Goal: Find specific page/section: Find specific page/section

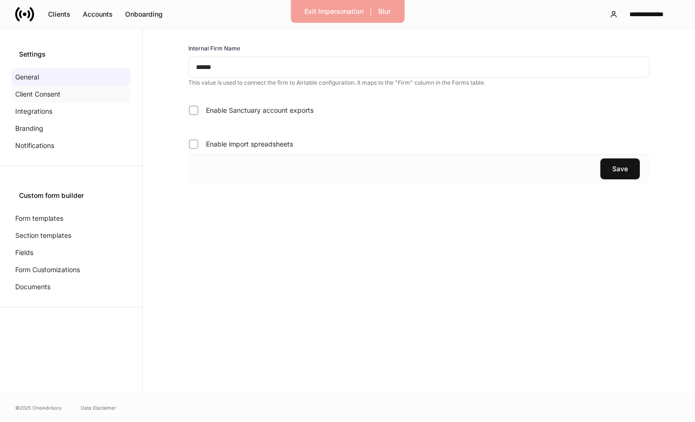
click at [74, 91] on div "Client Consent" at bounding box center [70, 94] width 119 height 17
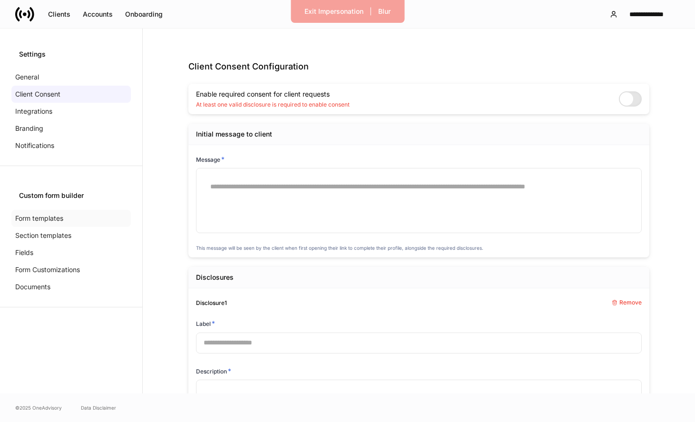
click at [67, 216] on div "Form templates" at bounding box center [70, 218] width 119 height 17
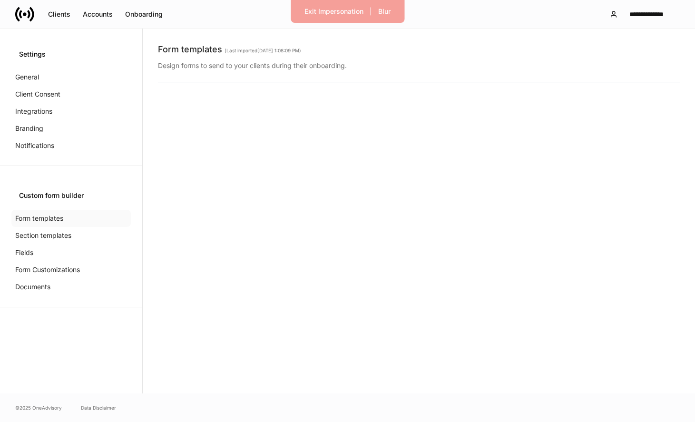
click at [67, 216] on div "Form templates" at bounding box center [70, 218] width 119 height 17
click at [65, 230] on div "Section templates" at bounding box center [70, 235] width 119 height 17
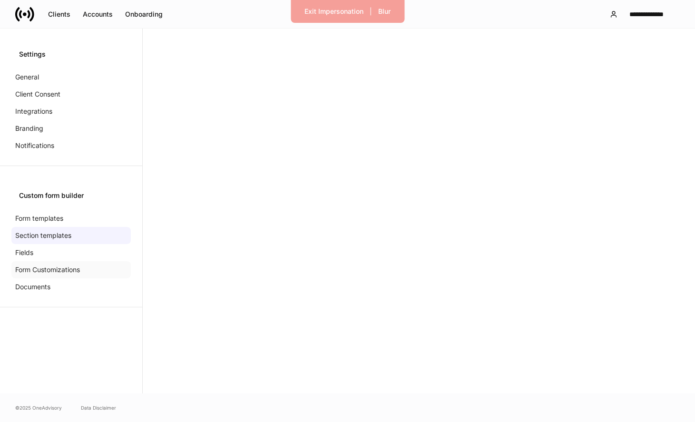
click at [59, 267] on p "Form Customizations" at bounding box center [47, 270] width 65 height 10
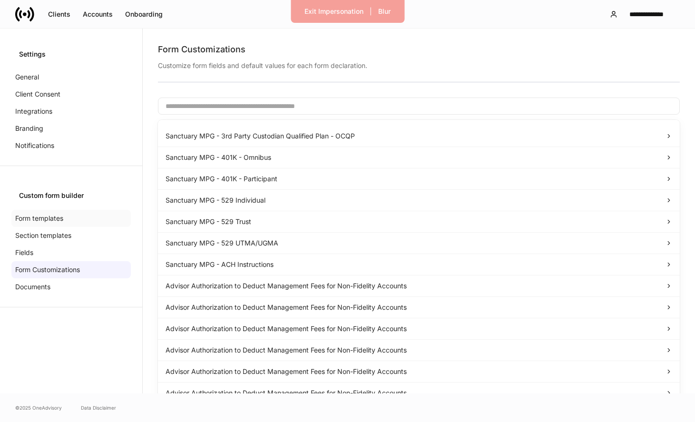
click at [69, 217] on div "Form templates" at bounding box center [70, 218] width 119 height 17
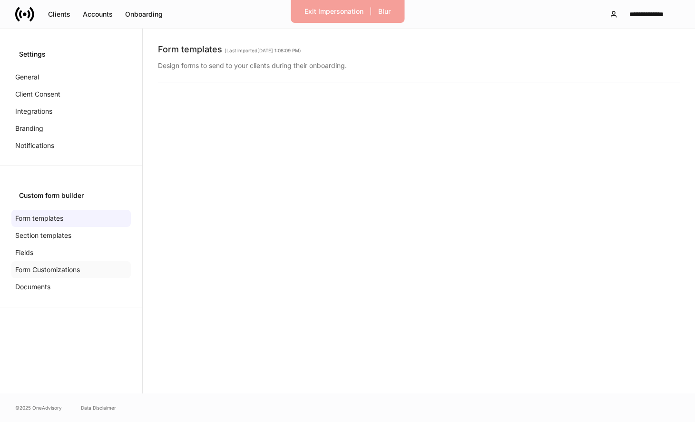
click at [61, 268] on p "Form Customizations" at bounding box center [47, 270] width 65 height 10
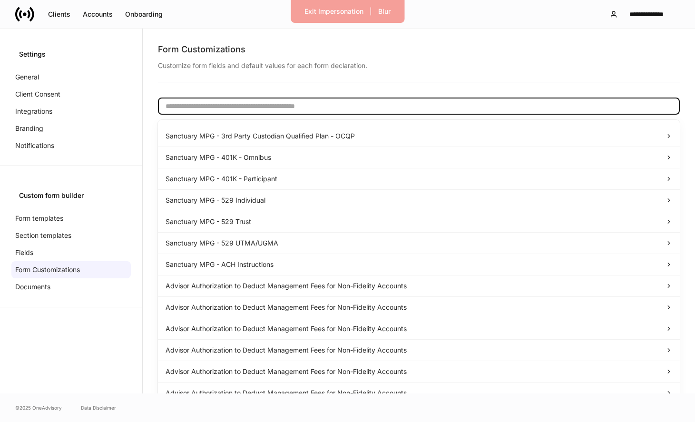
click at [298, 99] on input "text" at bounding box center [419, 105] width 522 height 17
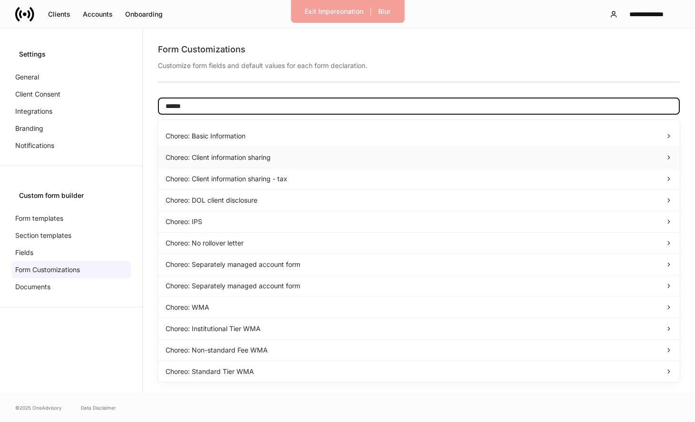
scroll to position [4, 0]
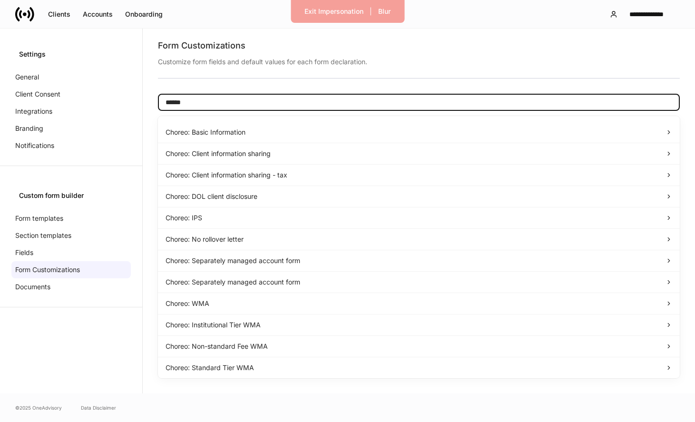
type input "******"
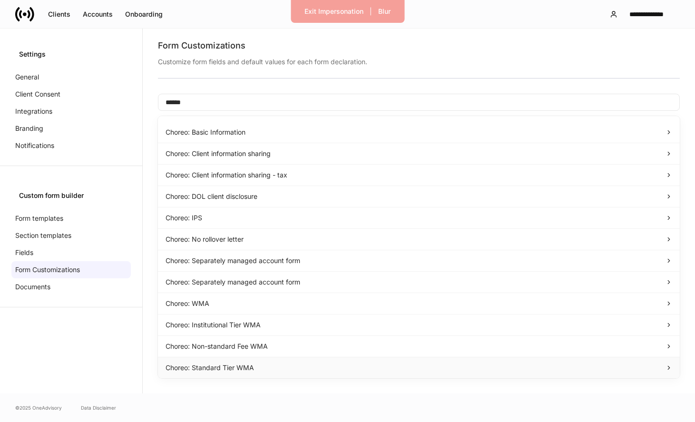
click at [368, 368] on div "Choreo: Standard Tier WMA" at bounding box center [419, 368] width 507 height 10
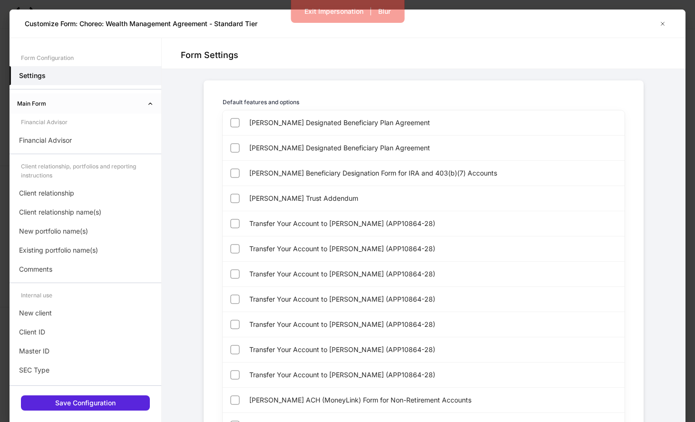
click at [116, 105] on div "Main Form" at bounding box center [82, 103] width 130 height 9
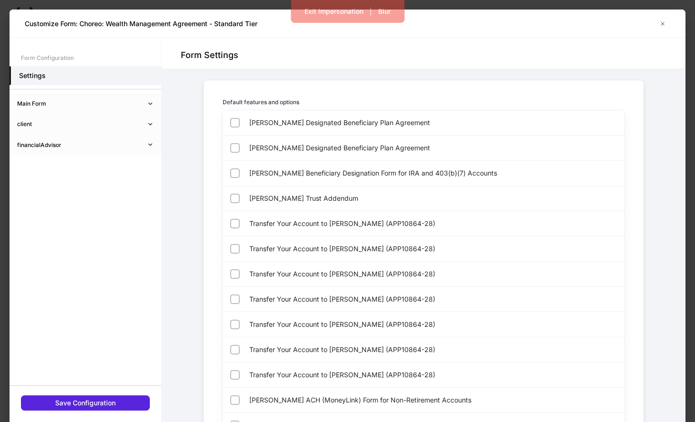
click at [116, 104] on div "Main Form" at bounding box center [82, 103] width 130 height 9
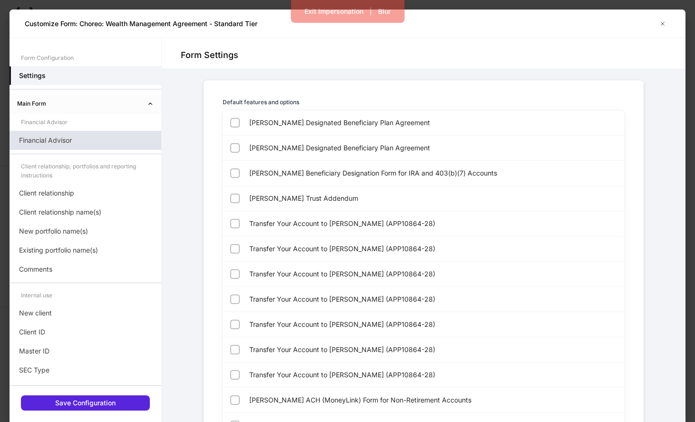
click at [99, 140] on div "Financial Advisor" at bounding box center [86, 140] width 152 height 19
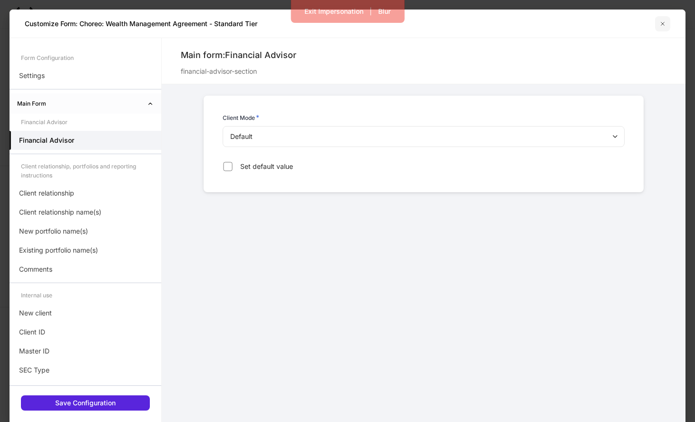
click at [662, 26] on icon "button" at bounding box center [663, 24] width 8 height 8
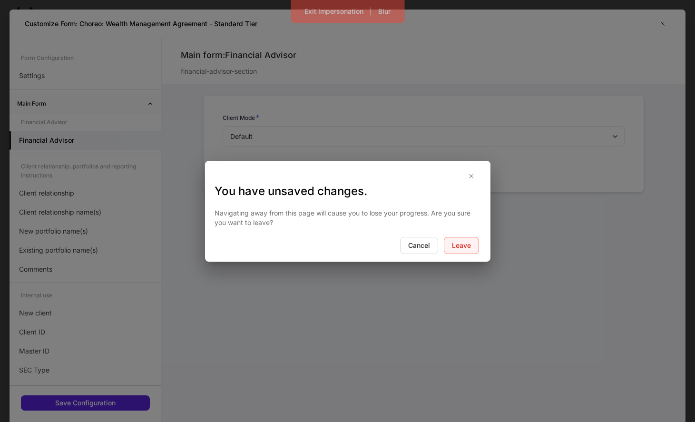
click at [461, 247] on div "Leave" at bounding box center [461, 246] width 19 height 10
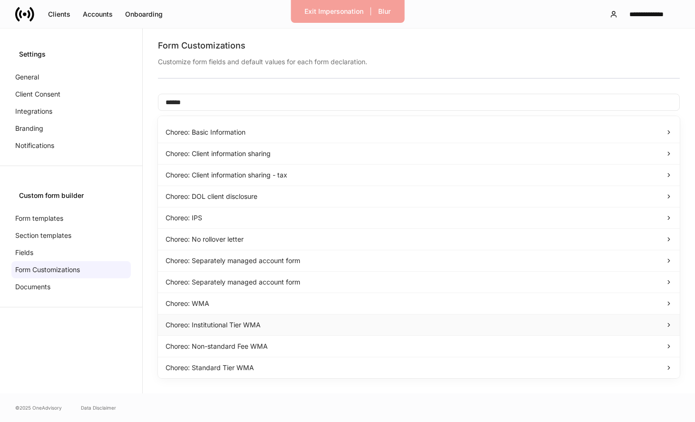
click at [289, 326] on div "Choreo: Institutional Tier WMA" at bounding box center [419, 325] width 507 height 10
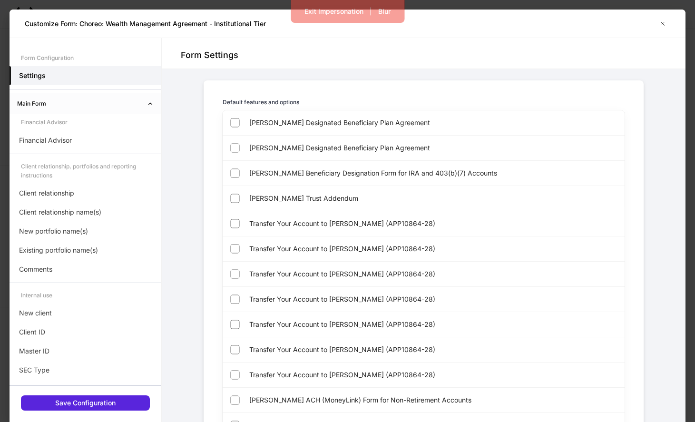
click at [114, 105] on div "Main Form" at bounding box center [82, 103] width 130 height 9
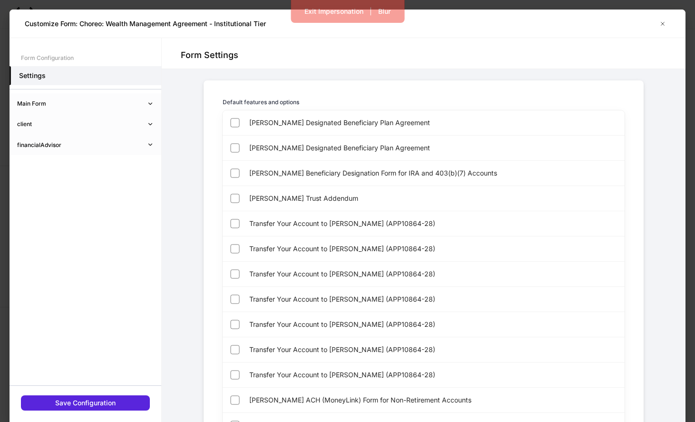
click at [115, 105] on div "Main Form" at bounding box center [82, 103] width 130 height 9
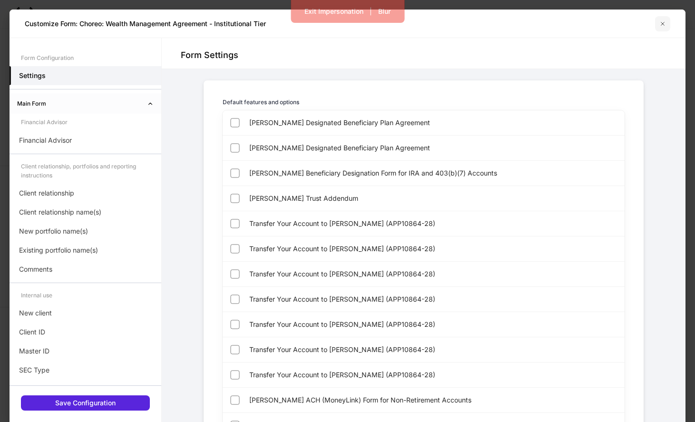
click at [658, 20] on button "button" at bounding box center [662, 23] width 15 height 15
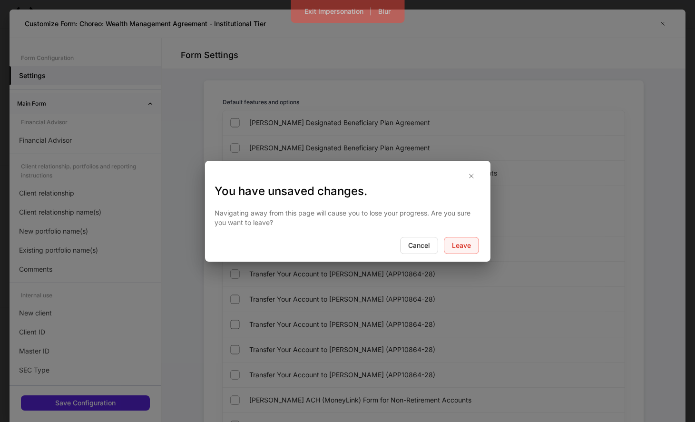
click at [462, 253] on button "Leave" at bounding box center [461, 245] width 35 height 17
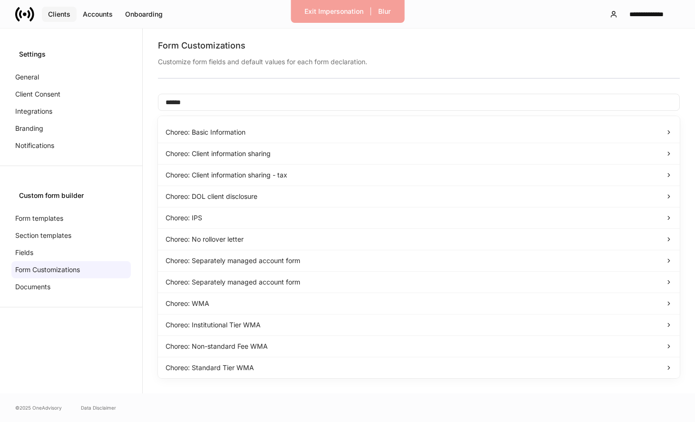
click at [56, 19] on button "Clients" at bounding box center [59, 14] width 35 height 15
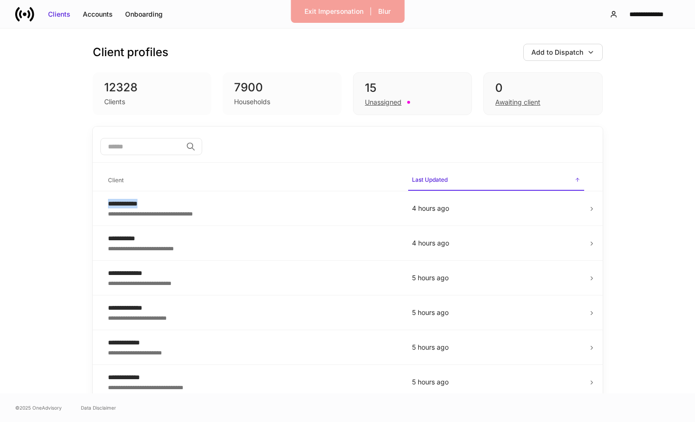
drag, startPoint x: 293, startPoint y: 207, endPoint x: 321, endPoint y: 174, distance: 43.5
click at [417, 144] on div "​" at bounding box center [347, 147] width 495 height 19
click at [326, 220] on td "**********" at bounding box center [252, 208] width 304 height 35
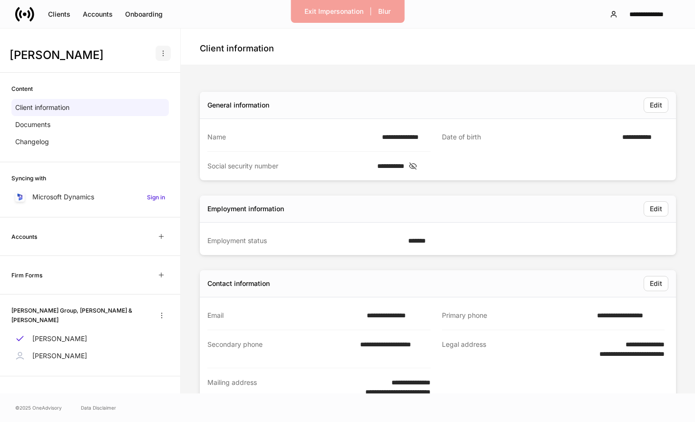
click at [169, 54] on button "button" at bounding box center [163, 53] width 15 height 15
click at [217, 71] on div at bounding box center [347, 211] width 695 height 422
